Goal: Task Accomplishment & Management: Use online tool/utility

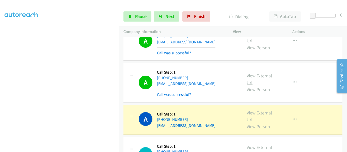
scroll to position [2181, 0]
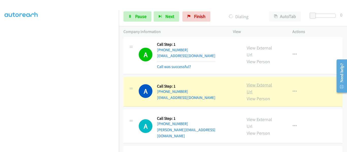
click at [256, 82] on link "View External Url" at bounding box center [259, 88] width 25 height 13
click at [292, 90] on icon "button" at bounding box center [294, 92] width 4 height 4
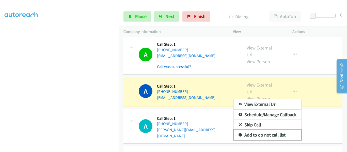
click at [274, 130] on link "Add to do not call list" at bounding box center [268, 135] width 68 height 10
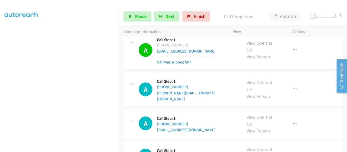
scroll to position [2231, 0]
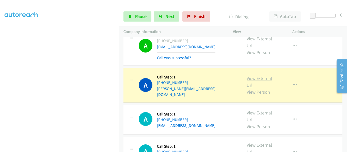
click at [259, 75] on link "View External Url" at bounding box center [259, 81] width 25 height 13
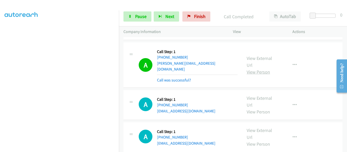
scroll to position [2262, 0]
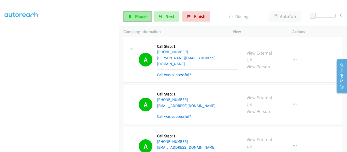
click at [144, 18] on span "Pause" at bounding box center [140, 16] width 11 height 6
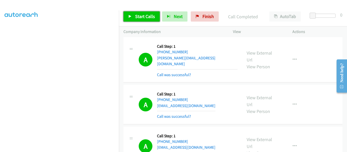
click at [127, 16] on link "Start Calls" at bounding box center [141, 16] width 36 height 10
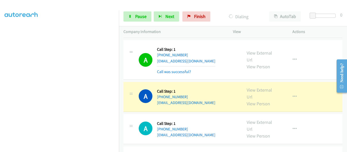
scroll to position [2516, 0]
click at [259, 87] on link "View External Url" at bounding box center [259, 93] width 25 height 13
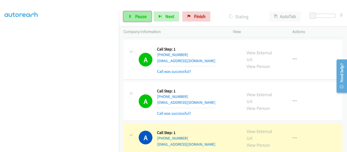
click at [132, 19] on link "Pause" at bounding box center [137, 16] width 28 height 10
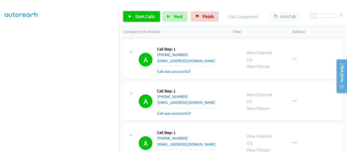
click at [132, 15] on link "Start Calls" at bounding box center [141, 16] width 36 height 10
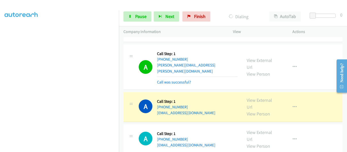
scroll to position [2668, 0]
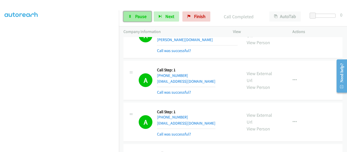
click at [135, 15] on link "Pause" at bounding box center [137, 16] width 28 height 10
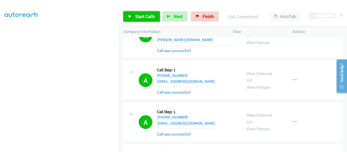
click at [129, 15] on icon at bounding box center [130, 17] width 4 height 4
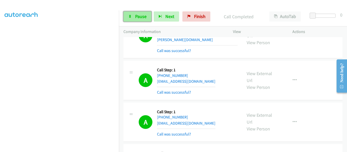
click at [135, 18] on span "Pause" at bounding box center [140, 16] width 11 height 6
